Goal: Information Seeking & Learning: Learn about a topic

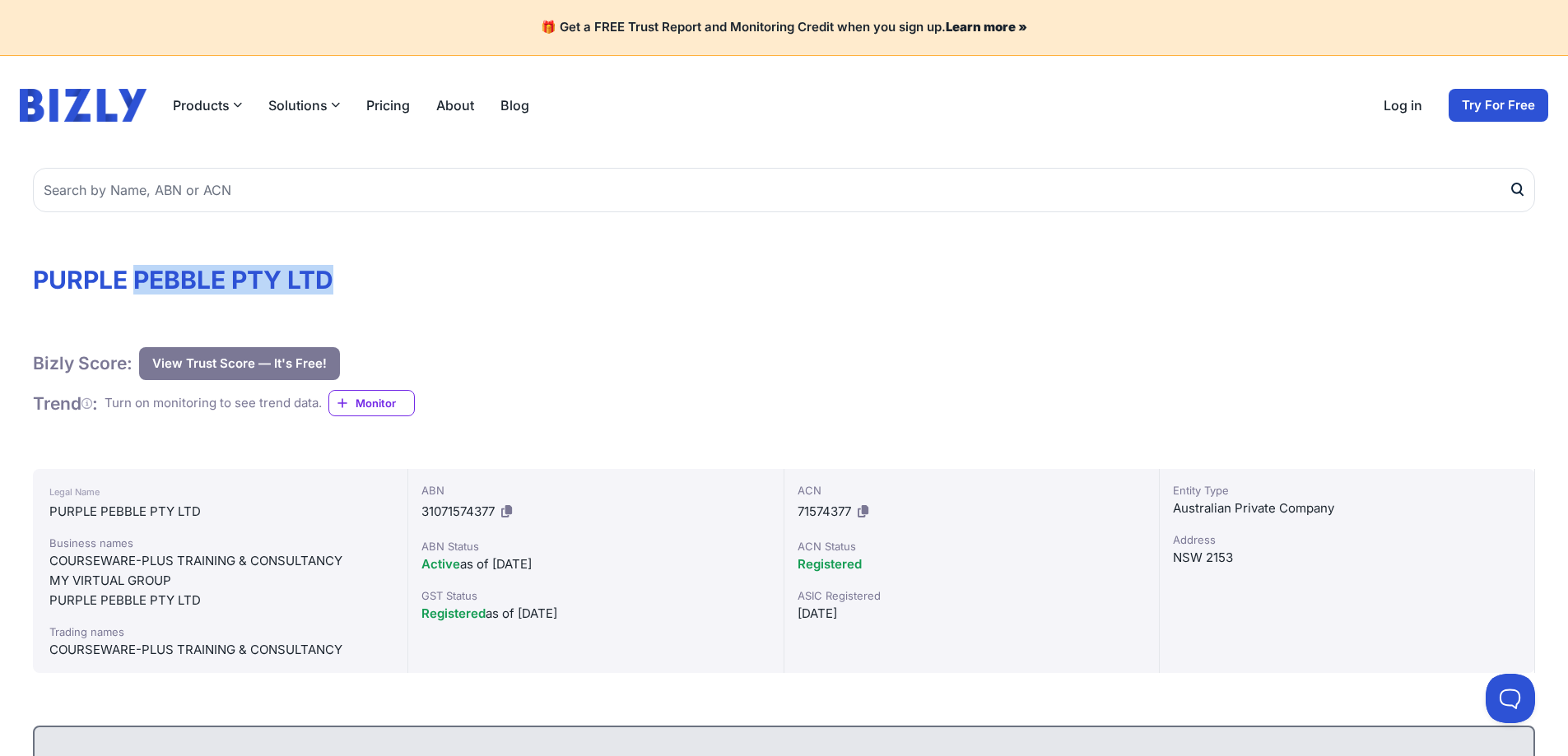
drag, startPoint x: 139, startPoint y: 279, endPoint x: 356, endPoint y: 285, distance: 217.1
click at [356, 285] on h1 "PURPLE PEBBLE PTY LTD" at bounding box center [783, 280] width 1502 height 30
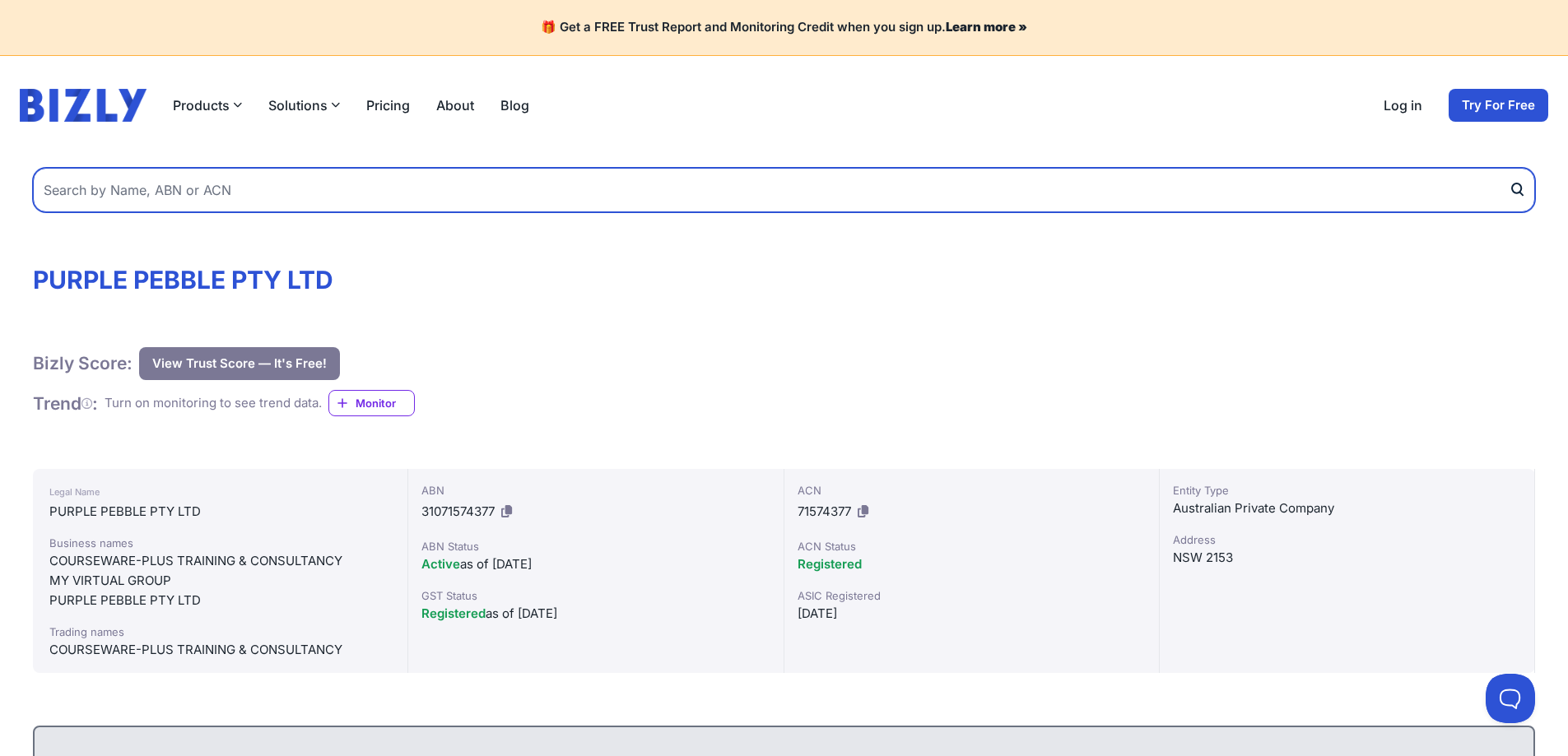
click at [203, 192] on input "text" at bounding box center [783, 189] width 1502 height 44
paste input "83 668 451 483"
click at [118, 193] on input "83 668 451 483" at bounding box center [783, 189] width 1502 height 44
type input "83668451483"
click at [1508, 168] on button "submit" at bounding box center [1521, 189] width 26 height 44
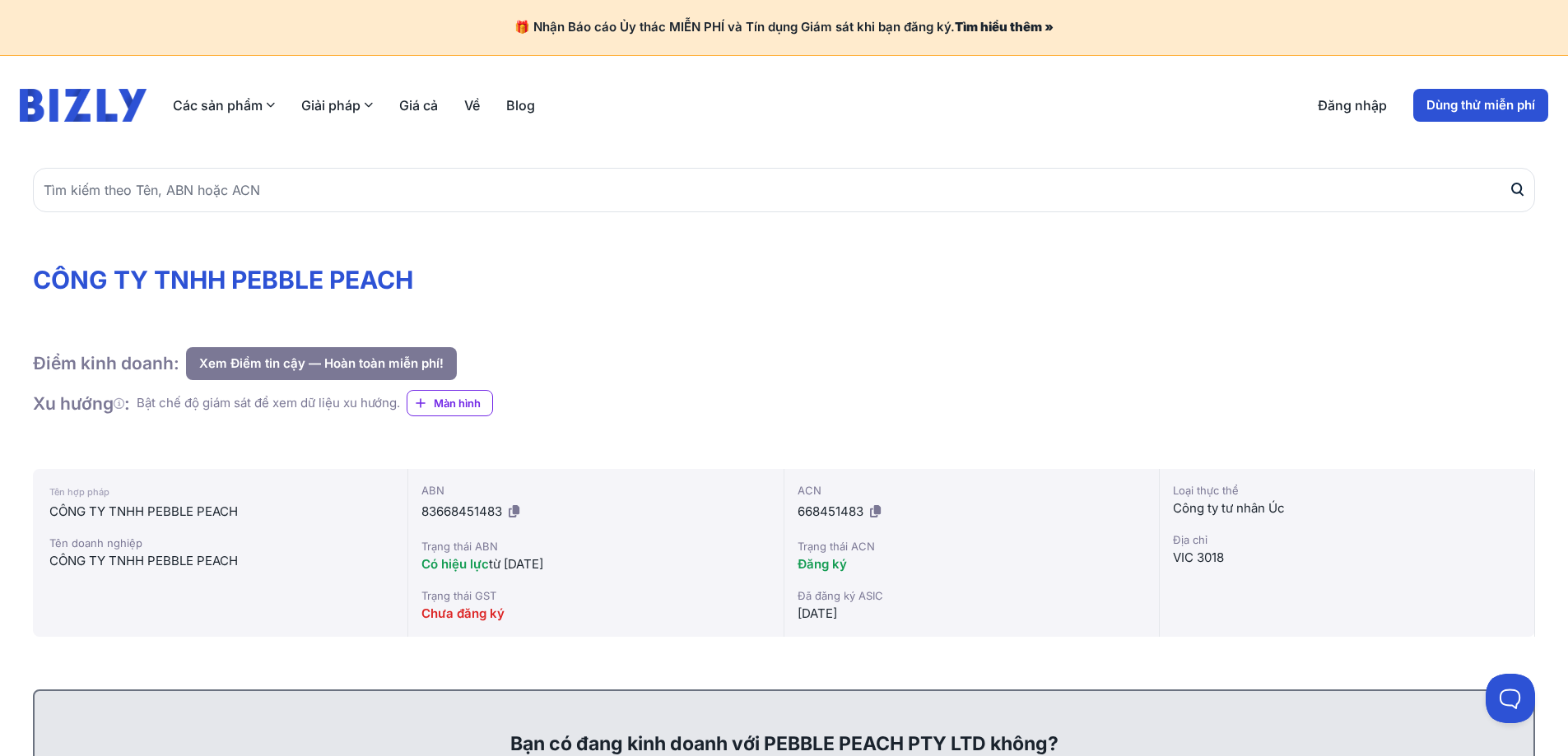
drag, startPoint x: 730, startPoint y: 321, endPoint x: 1119, endPoint y: 358, distance: 390.8
drag, startPoint x: 615, startPoint y: 563, endPoint x: 423, endPoint y: 571, distance: 192.2
click at [423, 571] on div "Có hiệu lực từ [DATE]" at bounding box center [595, 565] width 348 height 20
copy div "Có hiệu lực từ [DATE]"
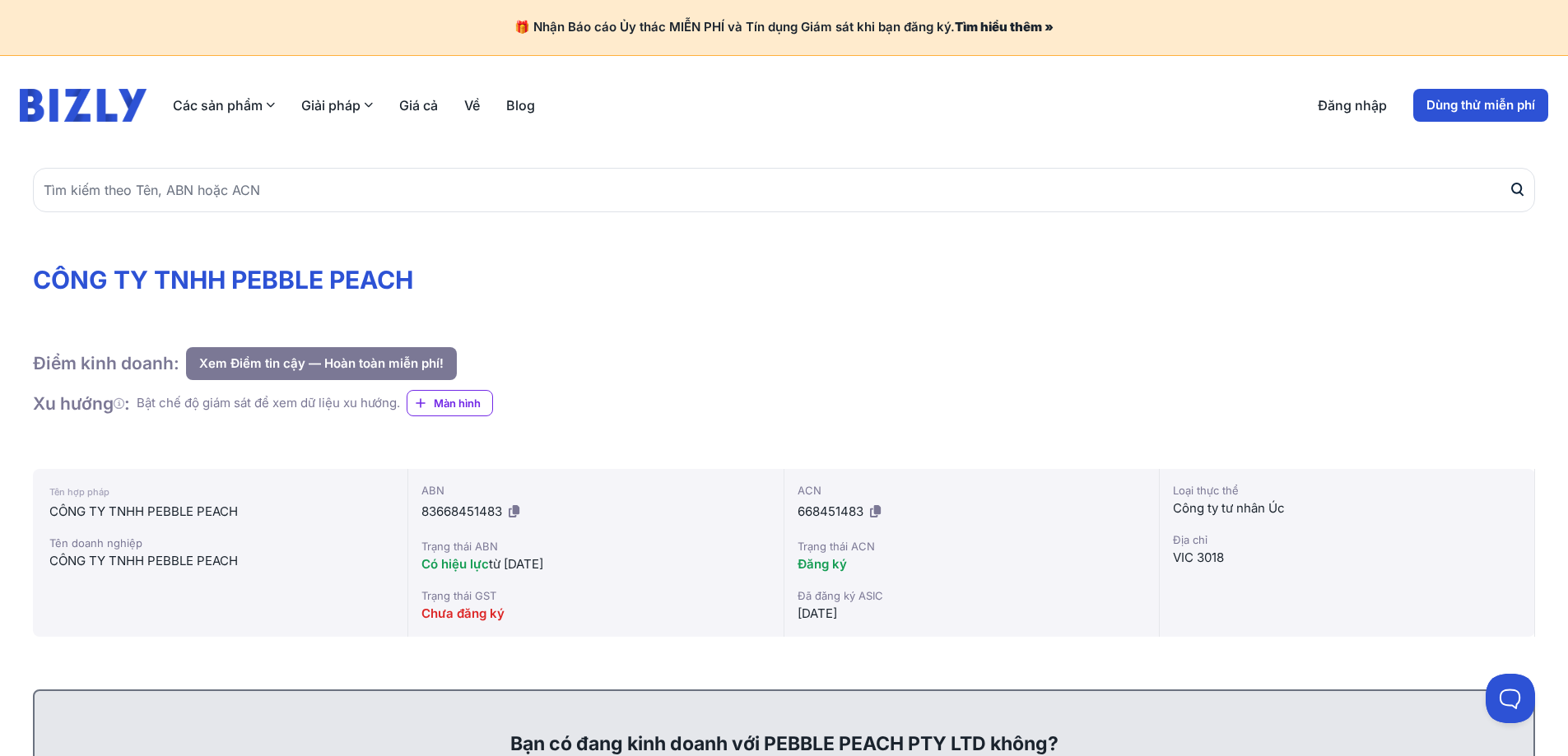
click at [1199, 348] on div "Điểm kinh doanh: Xem Điểm tin cậy — Hoàn toàn miễn phí! Xem Điểm tin cậy — Hoàn…" at bounding box center [783, 364] width 1502 height 32
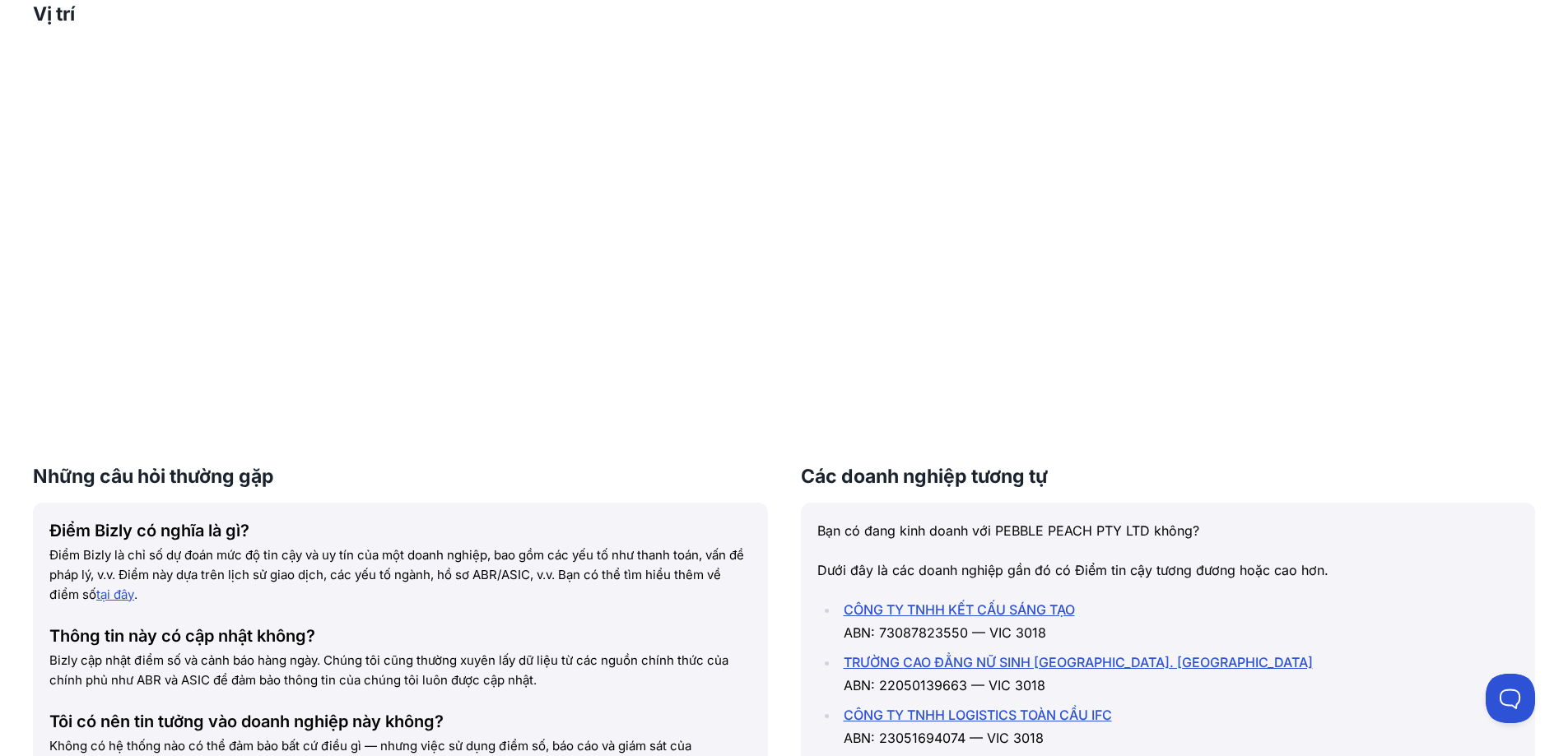
scroll to position [1646, 0]
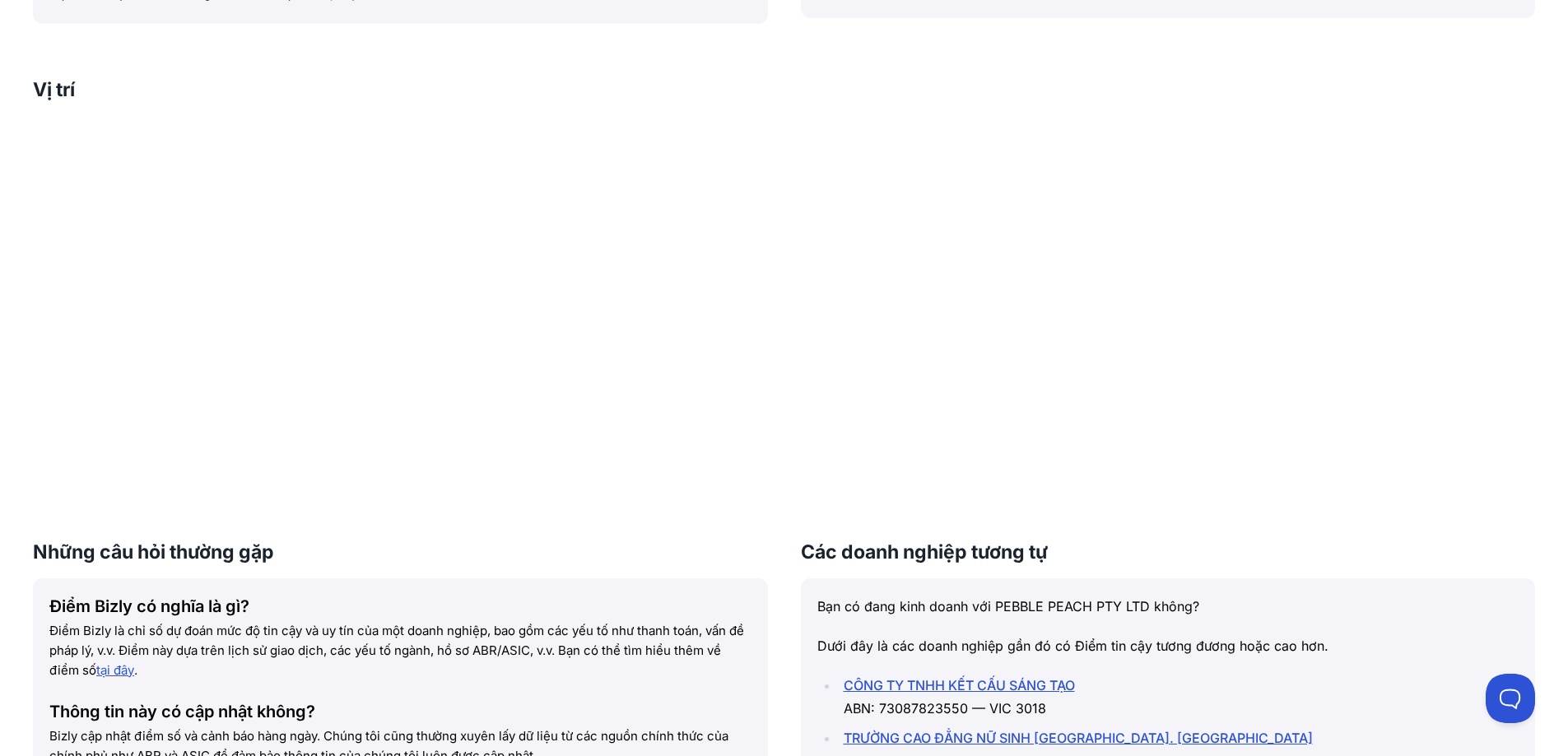
scroll to position [1893, 0]
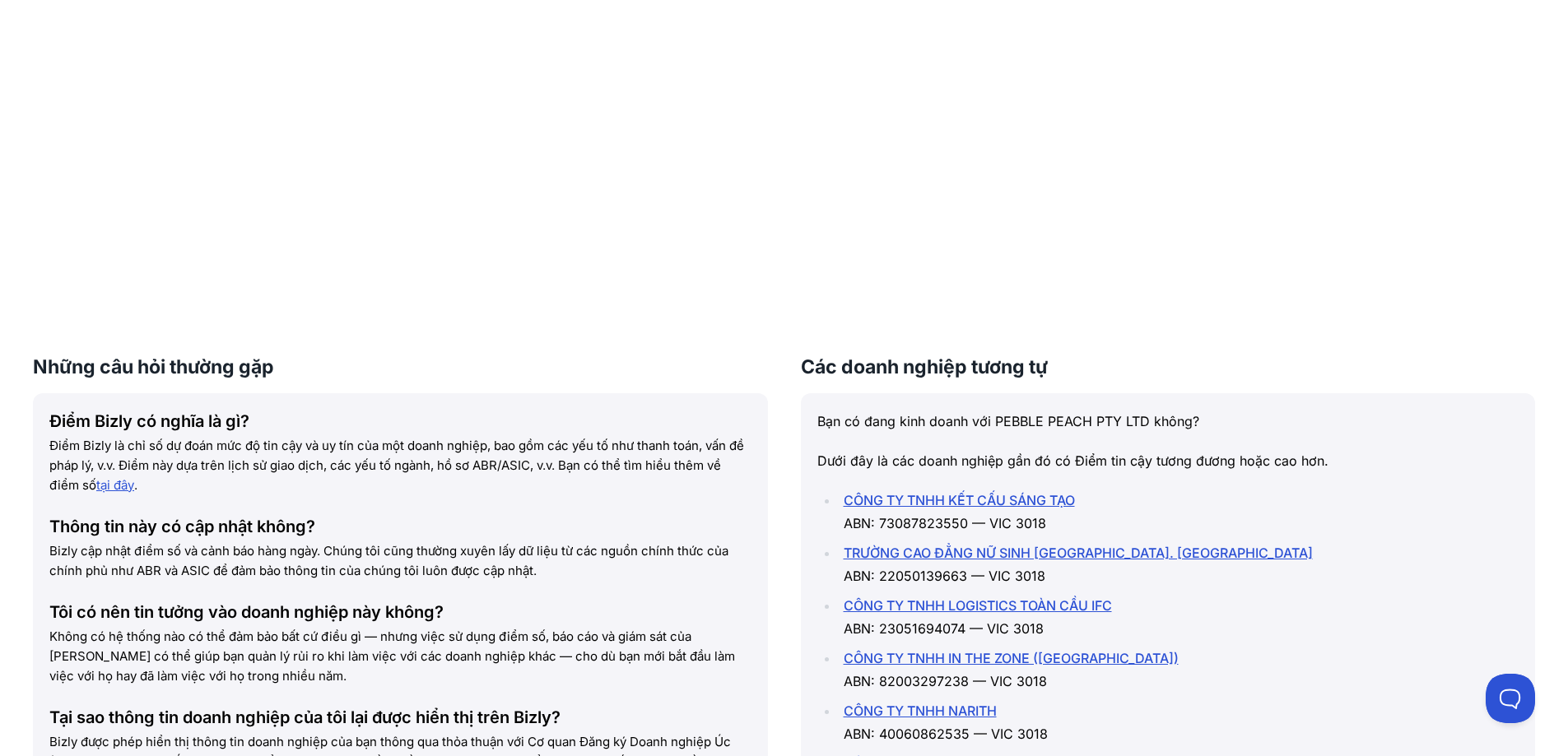
click at [685, 643] on font "Không có hệ thống nào có thể đảm bảo bất cứ điều gì — nhưng việc sử dụng điểm s…" at bounding box center [392, 656] width 686 height 55
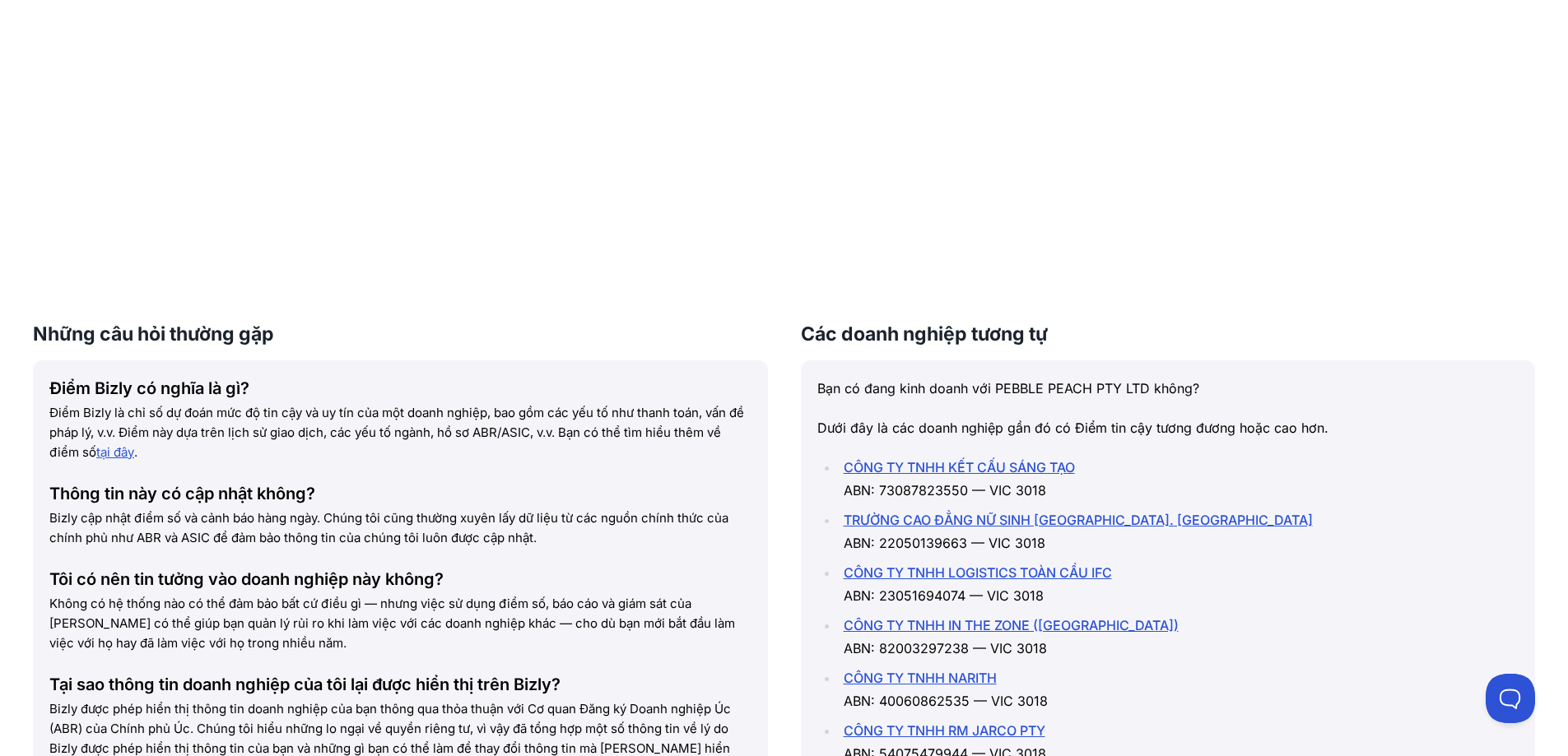
scroll to position [1731, 0]
